Goal: Transaction & Acquisition: Purchase product/service

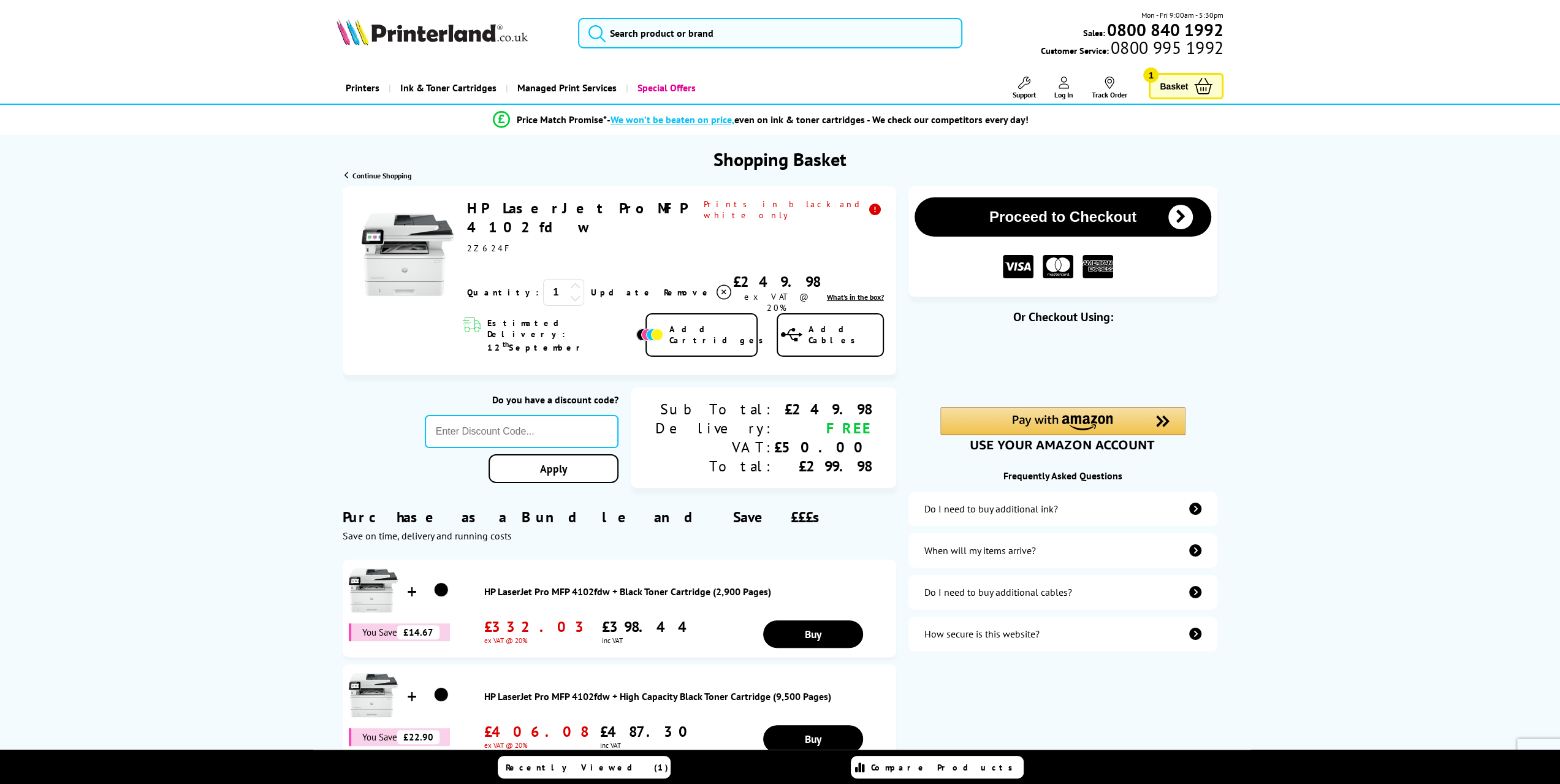
click at [172, 226] on div "Proceed to Checkout Shopping Basket 1 Update" at bounding box center [780, 490] width 1560 height 607
click at [231, 230] on div "Proceed to Checkout Shopping Basket 1 Update" at bounding box center [780, 490] width 1560 height 607
click at [168, 276] on div "Proceed to Checkout Shopping Basket 1 Update" at bounding box center [780, 490] width 1560 height 607
click at [1354, 244] on div "Proceed to Checkout Shopping Basket 1 Update" at bounding box center [780, 490] width 1560 height 607
click at [141, 223] on div "Proceed to Checkout Shopping Basket 1 Update" at bounding box center [780, 490] width 1560 height 607
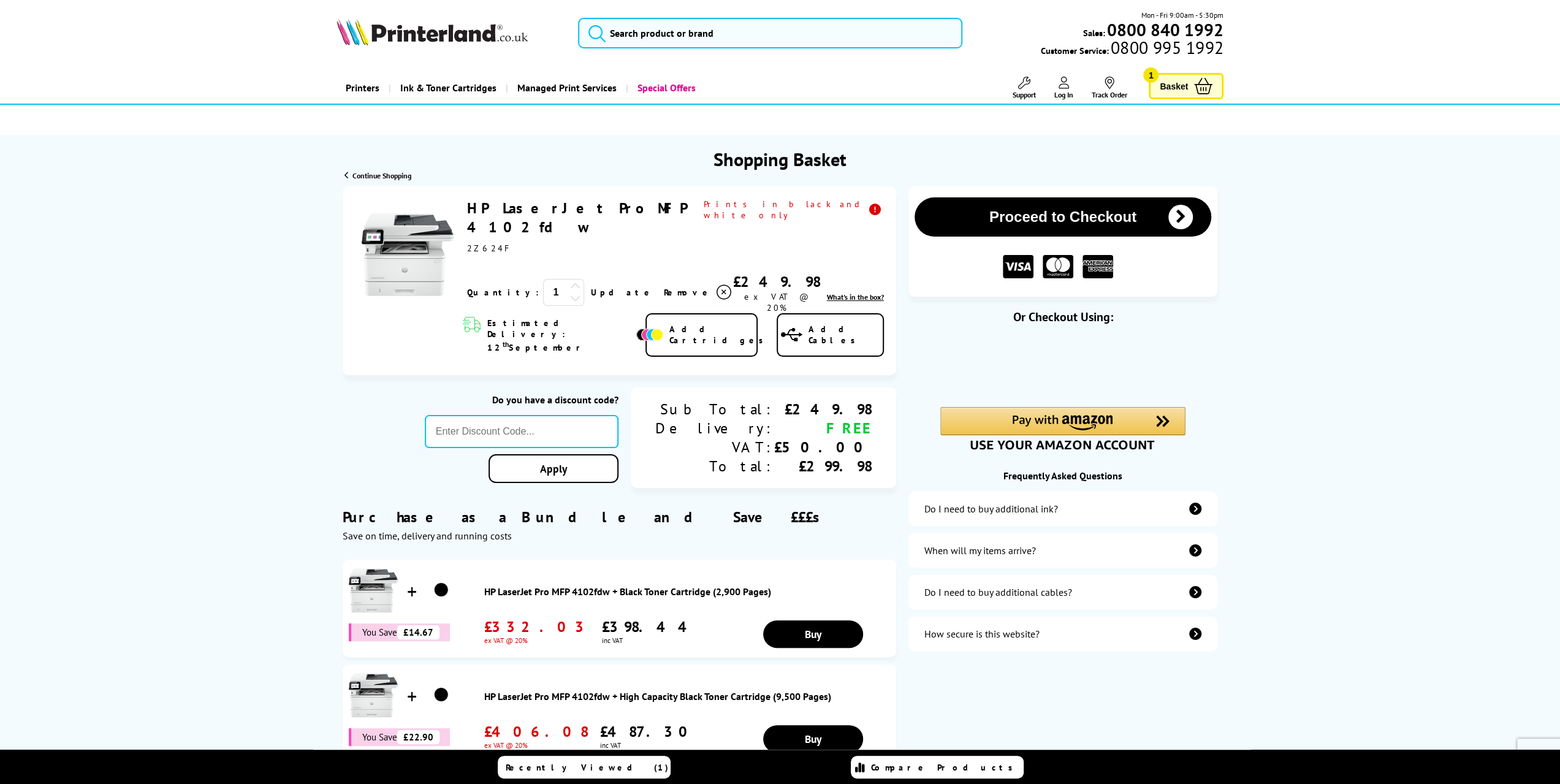
click at [217, 279] on div "Proceed to Checkout Shopping Basket 1 Update" at bounding box center [780, 490] width 1560 height 607
click at [101, 321] on div "Proceed to Checkout Shopping Basket 1 Update" at bounding box center [780, 490] width 1560 height 607
click at [131, 214] on div "Proceed to Checkout Shopping Basket 1 Update" at bounding box center [780, 490] width 1560 height 607
click at [125, 296] on div "Proceed to Checkout Shopping Basket 1 Update" at bounding box center [780, 490] width 1560 height 607
click at [1065, 223] on button "Proceed to Checkout" at bounding box center [1063, 217] width 297 height 39
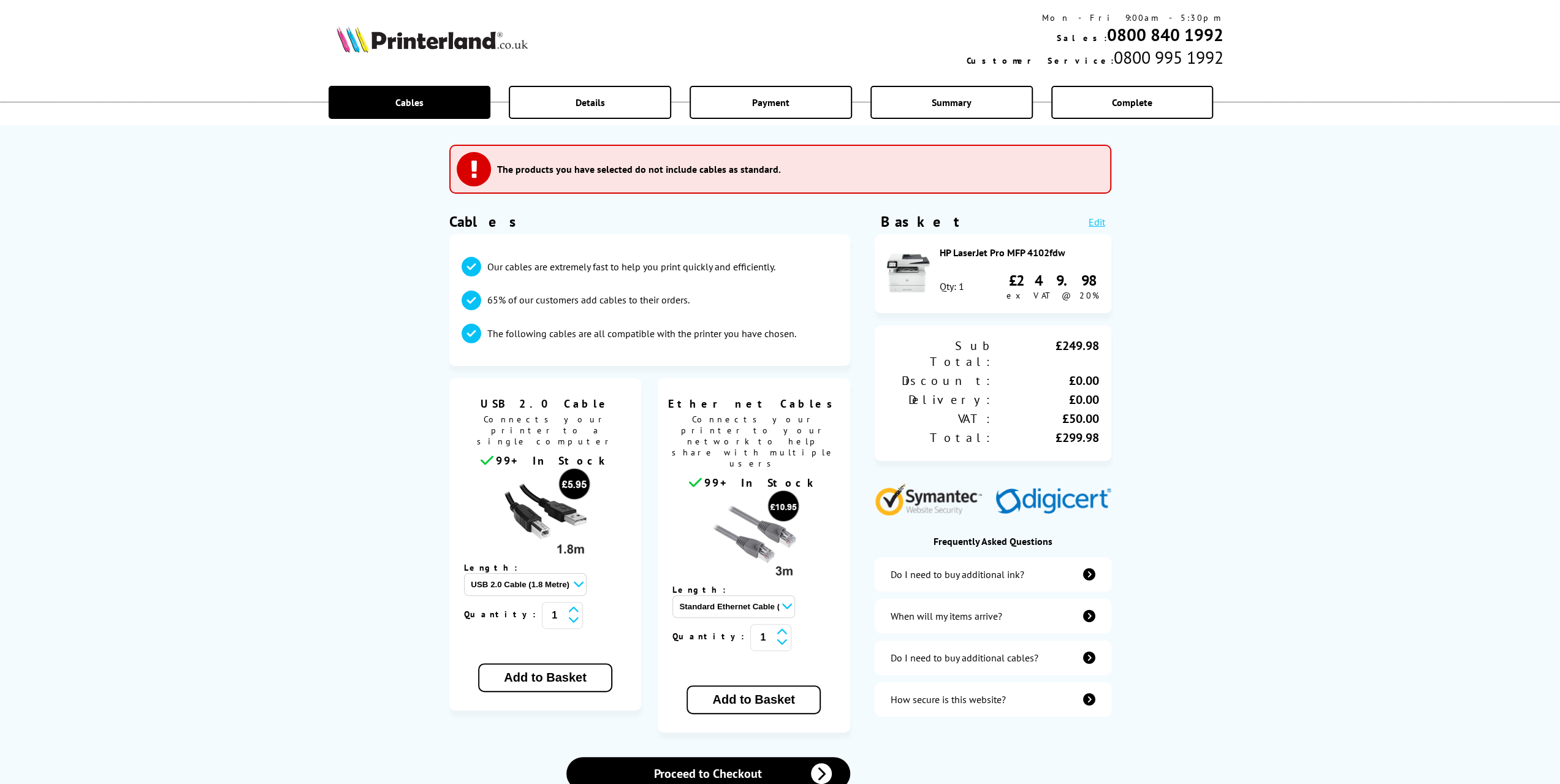
click at [305, 301] on div "The products you have selected do not include cables as standard. Proceed to Ne…" at bounding box center [780, 401] width 1560 height 803
click at [292, 437] on div "The products you have selected do not include cables as standard. Proceed to Ne…" at bounding box center [780, 401] width 1560 height 803
click at [275, 236] on div "The products you have selected do not include cables as standard. Proceed to Ne…" at bounding box center [780, 401] width 1560 height 803
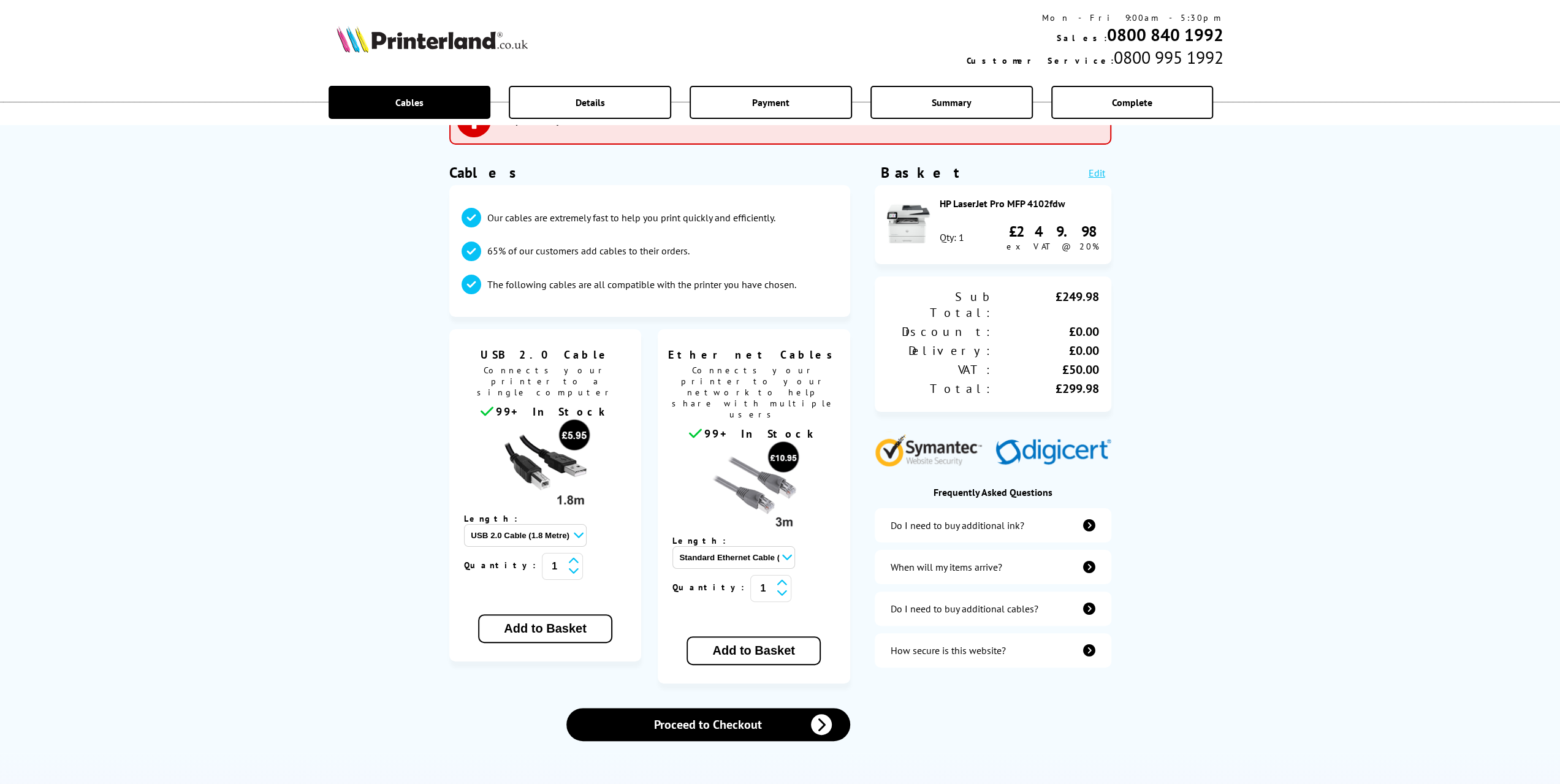
scroll to position [76, 0]
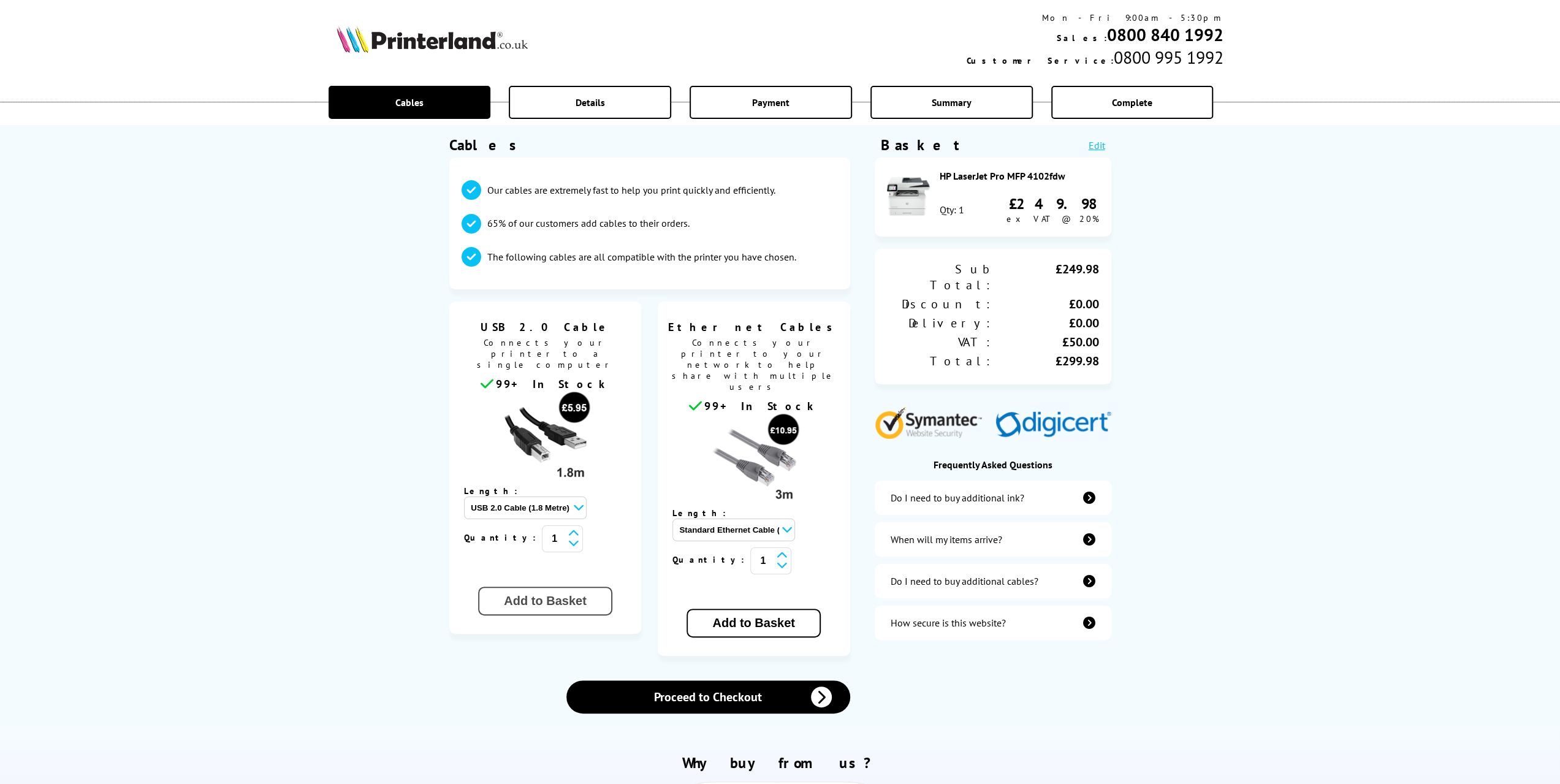
click at [514, 587] on button "Add to Basket" at bounding box center [545, 601] width 133 height 28
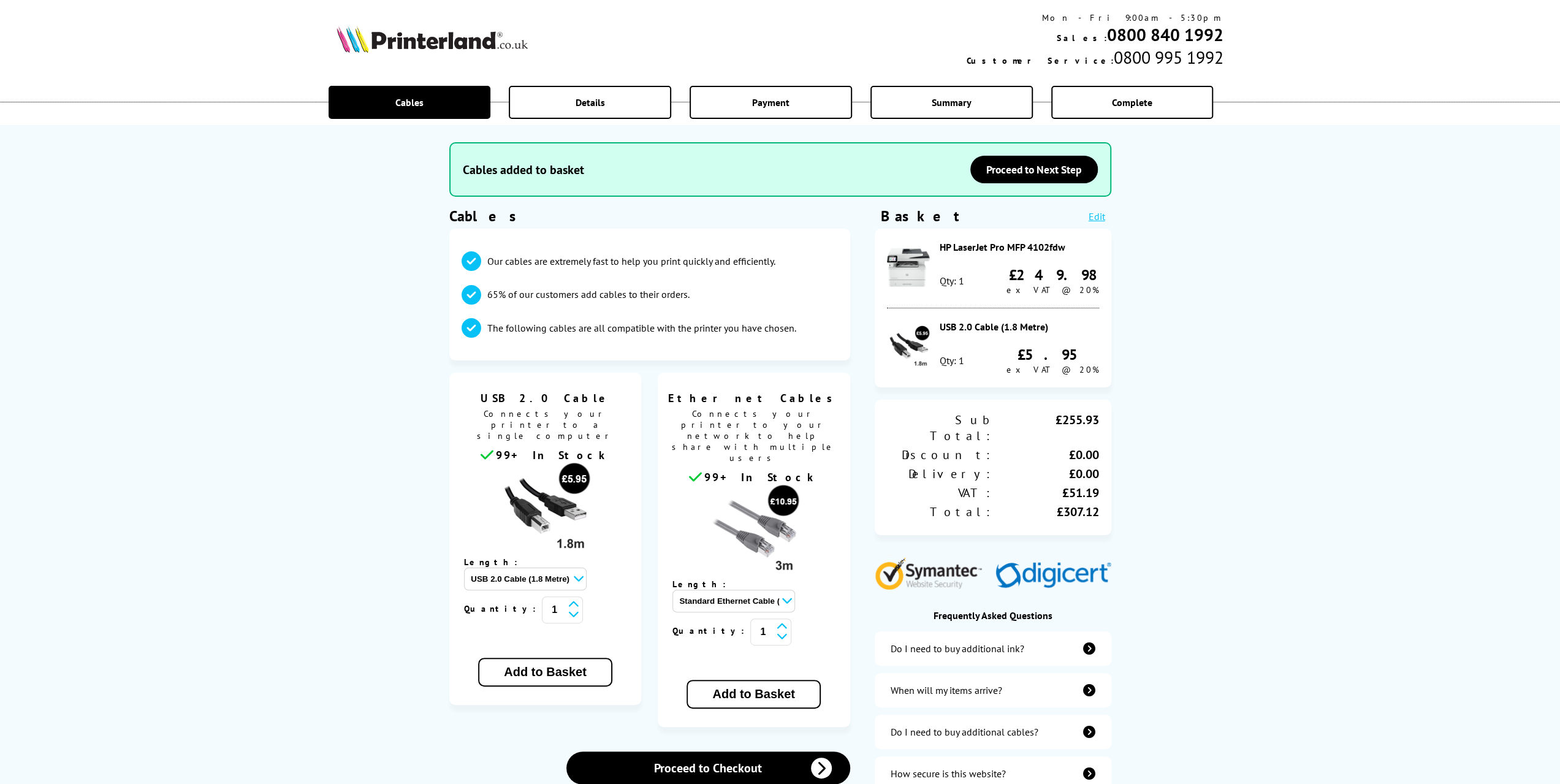
scroll to position [0, 0]
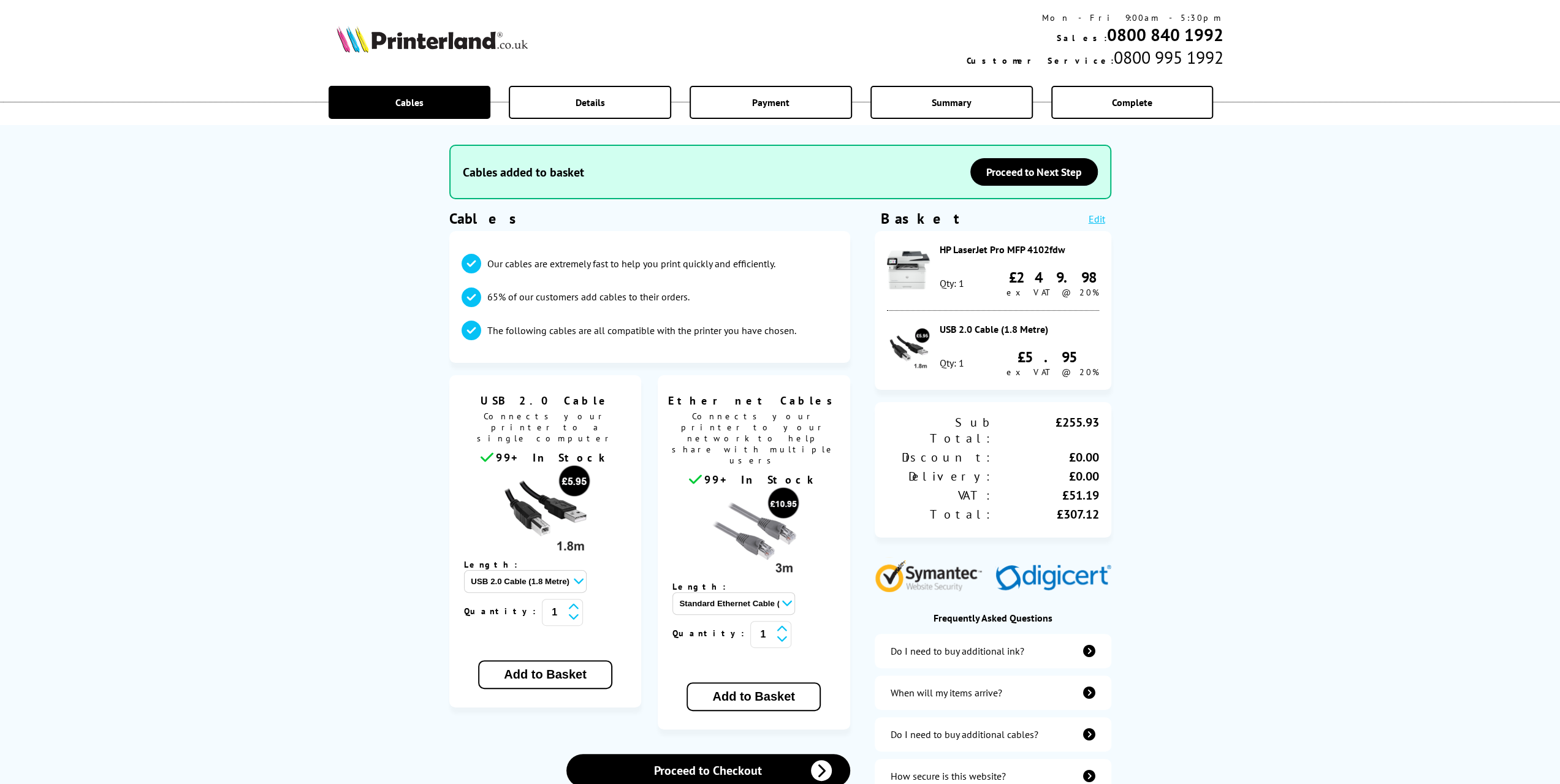
click at [766, 592] on select "Standard Ethernet Cable (3 Metre) - £10.95 Standard Ethernet Cable (5 Metre) - …" at bounding box center [734, 604] width 123 height 23
drag, startPoint x: 766, startPoint y: 553, endPoint x: 770, endPoint y: 572, distance: 19.4
click at [766, 592] on select "Standard Ethernet Cable (3 Metre) - £10.95 Standard Ethernet Cable (5 Metre) - …" at bounding box center [734, 604] width 123 height 23
click at [794, 683] on button "Add to Basket" at bounding box center [753, 697] width 133 height 28
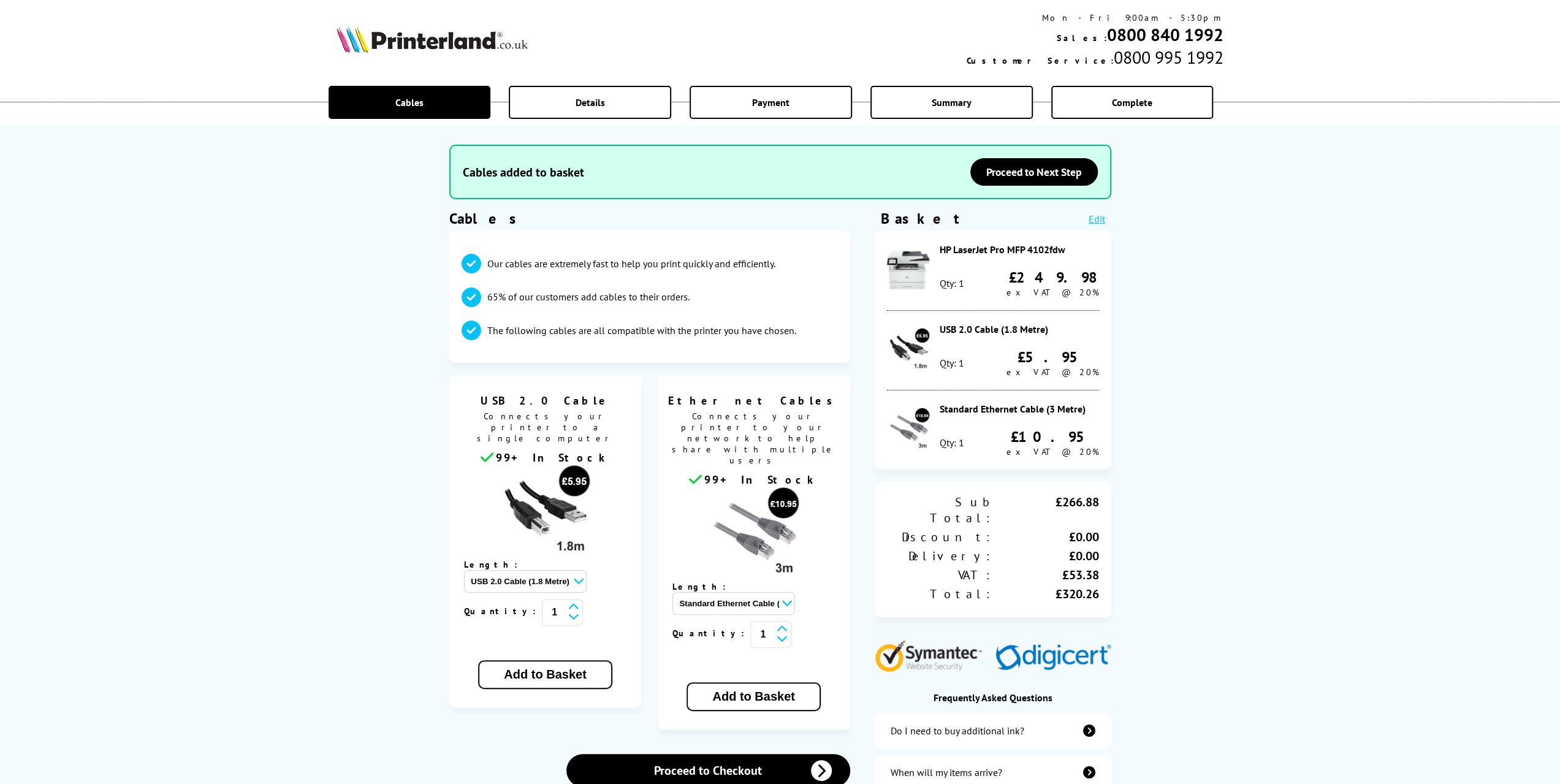
click at [319, 261] on div "The products you have selected do not include cables as standard. Cables added …" at bounding box center [780, 446] width 1560 height 892
click at [202, 344] on div "The products you have selected do not include cables as standard. Cables added …" at bounding box center [780, 446] width 1560 height 892
click at [1447, 193] on div "The products you have selected do not include cables as standard. Cables added …" at bounding box center [780, 446] width 1560 height 892
click at [253, 340] on div "The products you have selected do not include cables as standard. Cables added …" at bounding box center [780, 446] width 1560 height 892
